Goal: Information Seeking & Learning: Learn about a topic

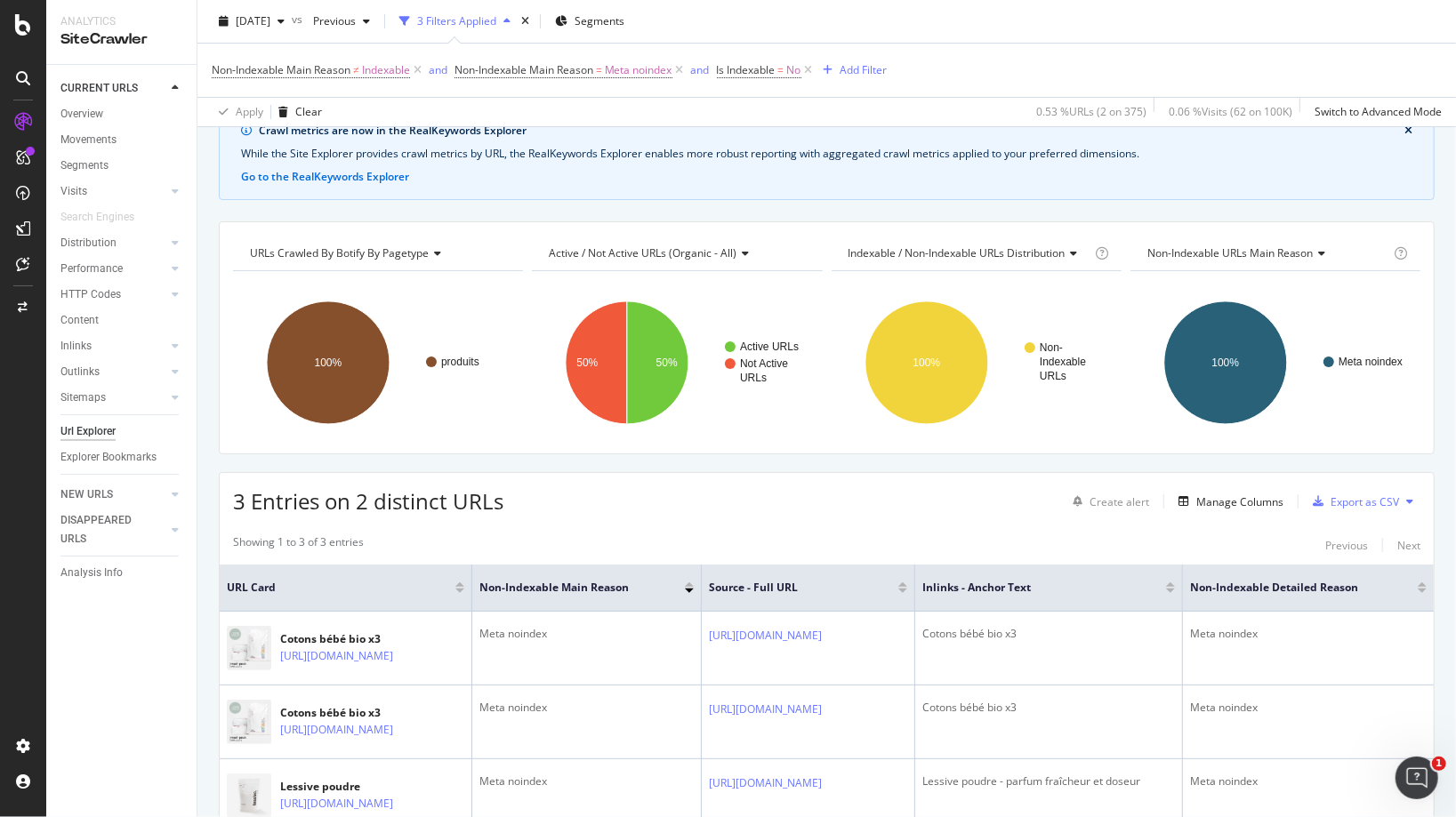
scroll to position [208, 0]
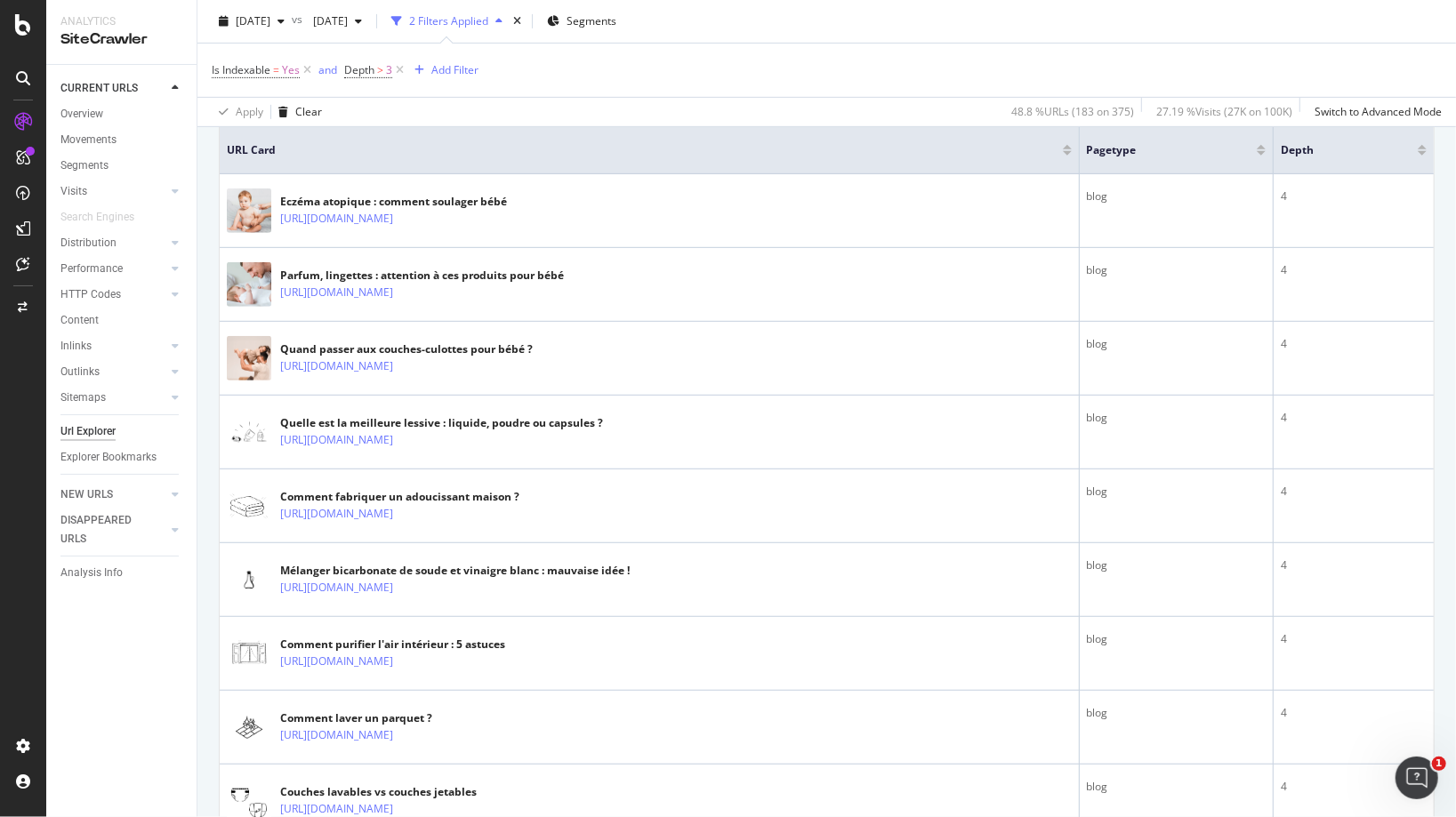
scroll to position [523, 0]
